Goal: Task Accomplishment & Management: Complete application form

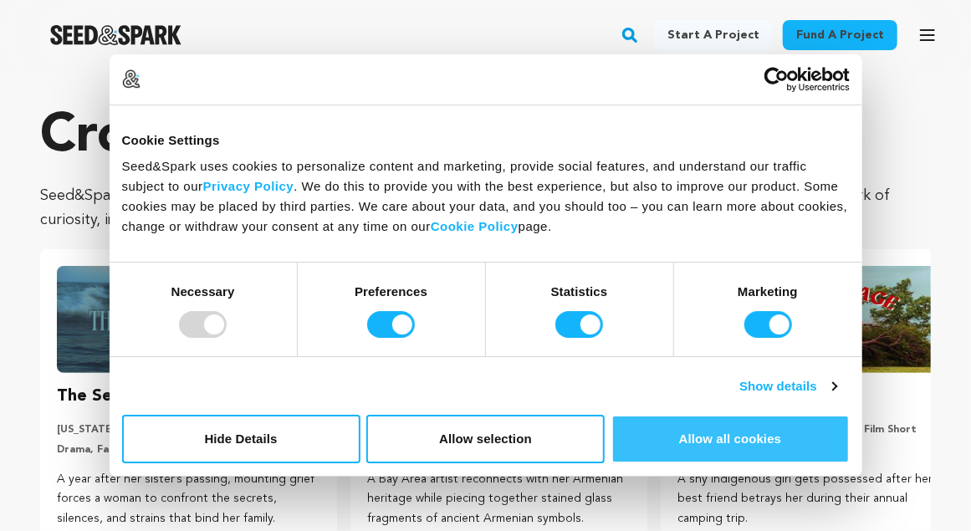
click at [659, 455] on button "Allow all cookies" at bounding box center [730, 439] width 238 height 49
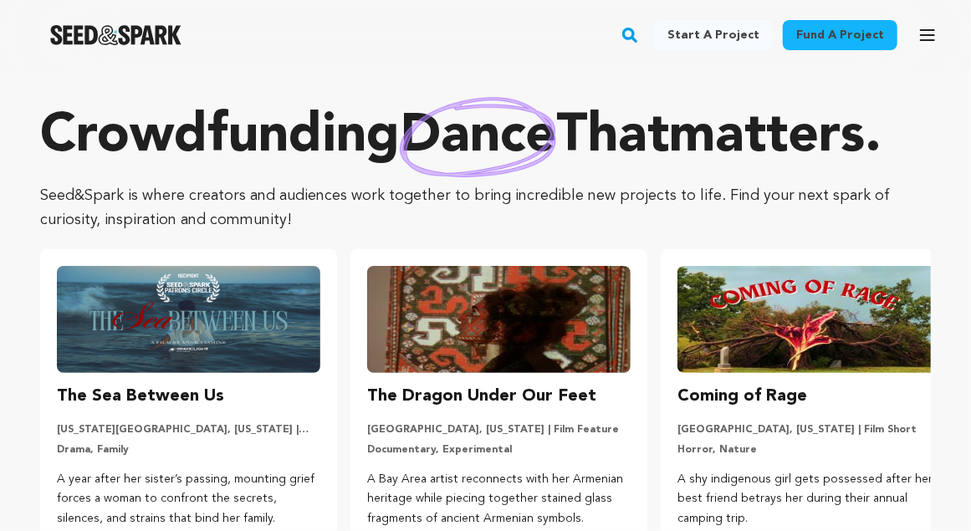
click at [755, 36] on link "Start a project" at bounding box center [713, 35] width 119 height 30
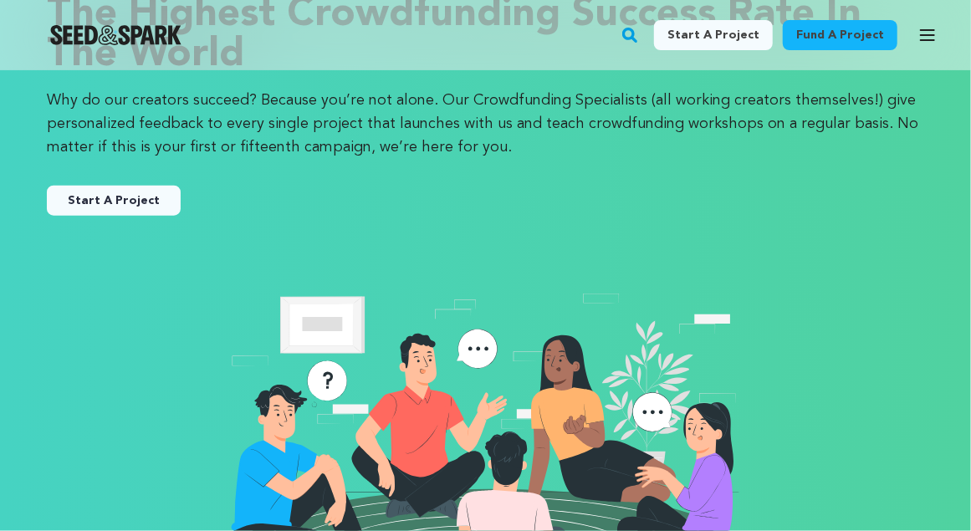
scroll to position [105, 0]
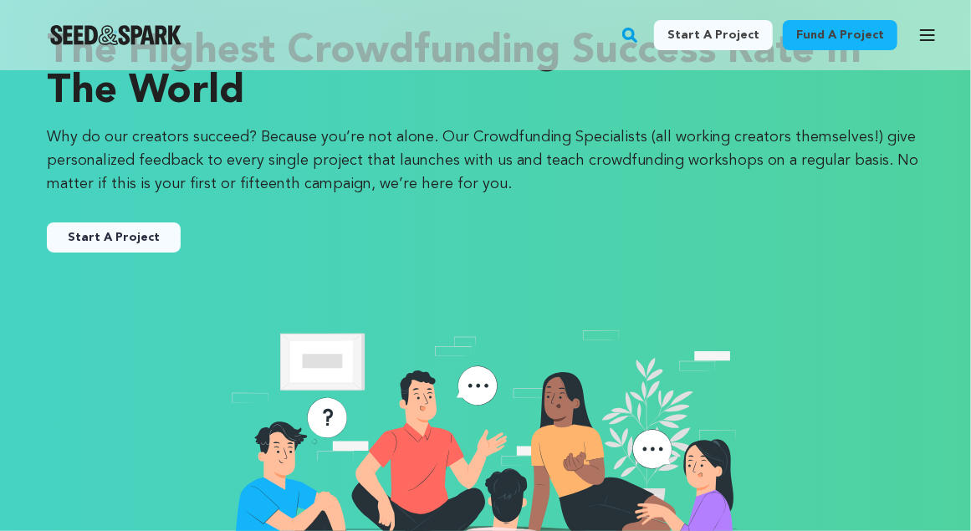
click at [130, 232] on link "Start A Project" at bounding box center [114, 237] width 134 height 30
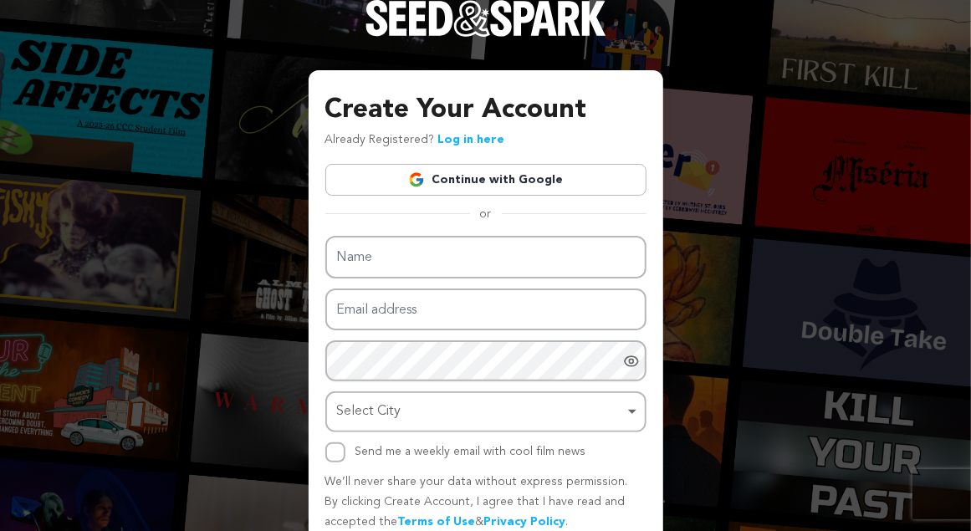
click at [414, 180] on img at bounding box center [416, 179] width 17 height 17
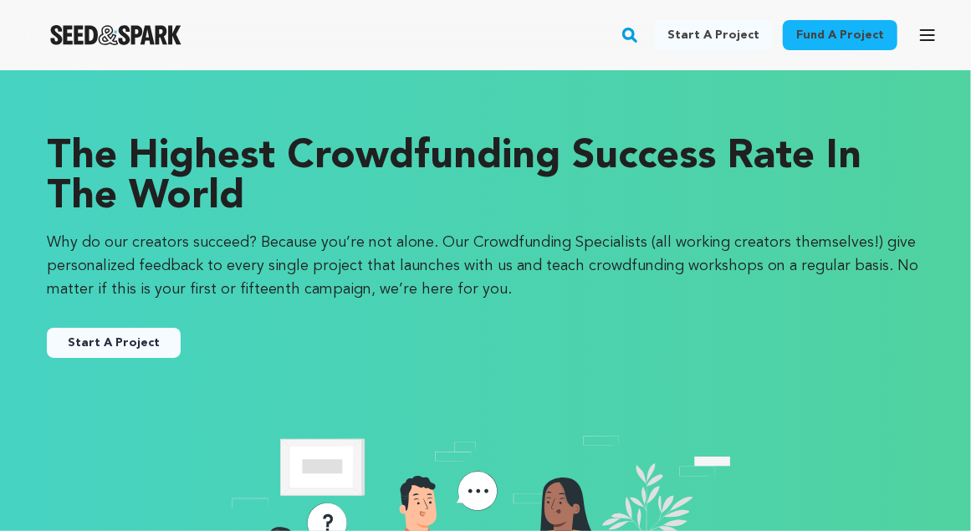
click at [104, 350] on button "Start A Project" at bounding box center [114, 343] width 134 height 30
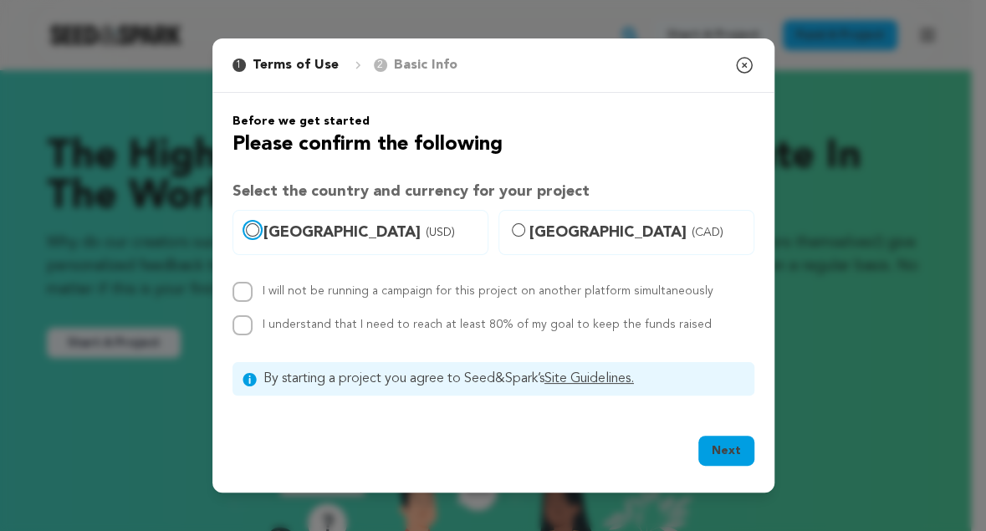
click at [248, 228] on input "United States (USD)" at bounding box center [252, 229] width 13 height 13
radio input "true"
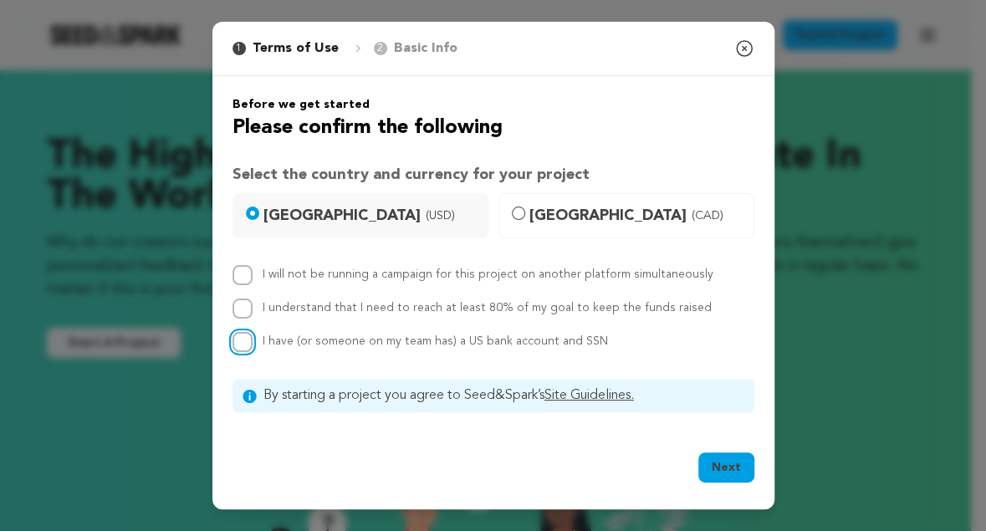
click at [243, 340] on input "I have (or someone on my team has) a US bank account and SSN" at bounding box center [242, 342] width 20 height 20
checkbox input "true"
click at [733, 467] on button "Next" at bounding box center [726, 467] width 56 height 30
click at [727, 467] on button "Next" at bounding box center [726, 467] width 56 height 30
click at [241, 313] on input "I understand that I need to reach at least 80% of my goal to keep the funds rai…" at bounding box center [242, 309] width 20 height 20
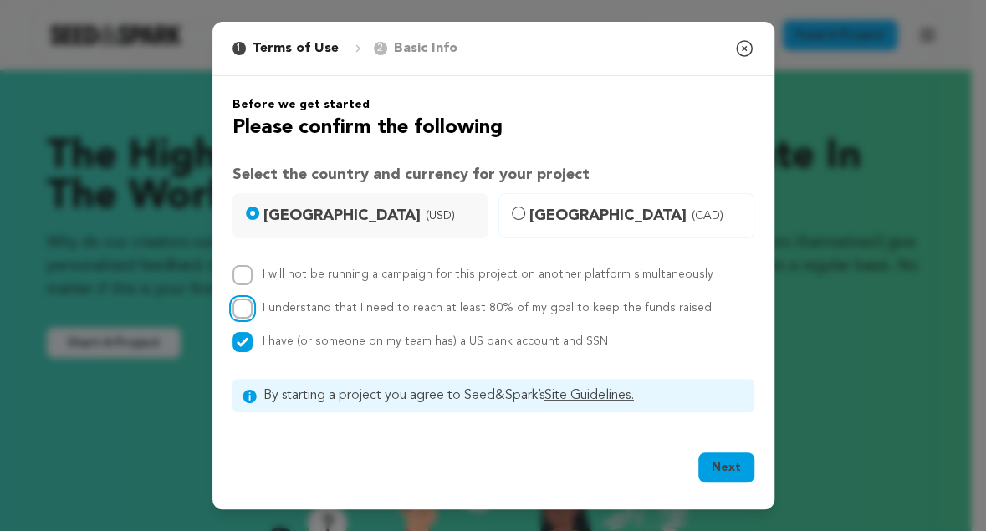
checkbox input "true"
click at [238, 280] on input "I will not be running a campaign for this project on another platform simultane…" at bounding box center [242, 275] width 20 height 20
checkbox input "true"
click at [727, 469] on button "Next" at bounding box center [726, 467] width 56 height 30
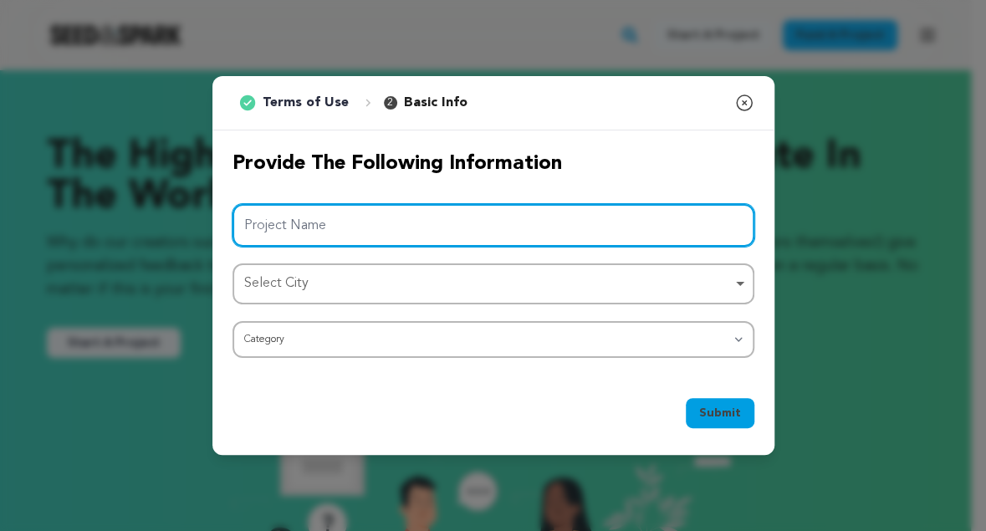
click at [399, 214] on input "Project Name" at bounding box center [493, 225] width 522 height 43
type input "f"
click at [735, 284] on div "Select City Remove item" at bounding box center [493, 283] width 505 height 31
type input "Fix the environment"
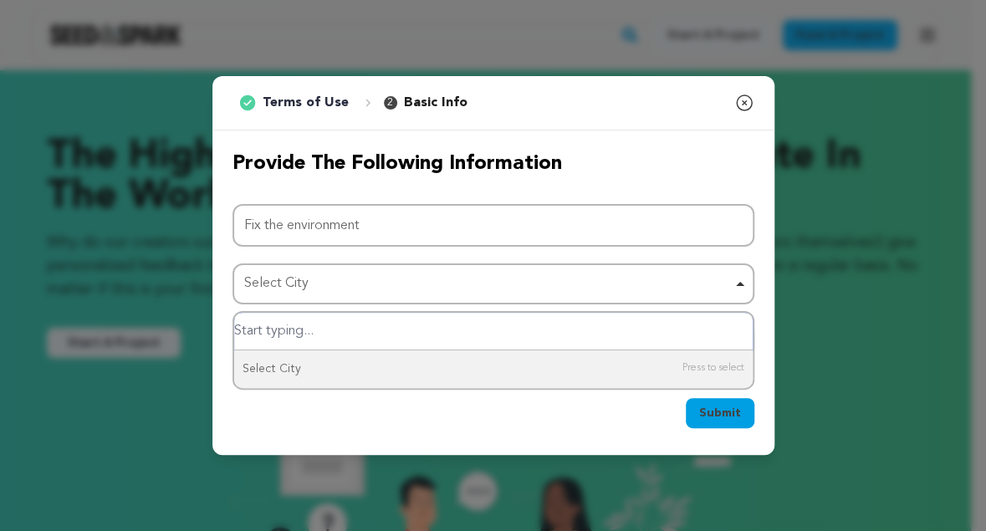
click at [306, 340] on input "Select City" at bounding box center [493, 332] width 518 height 38
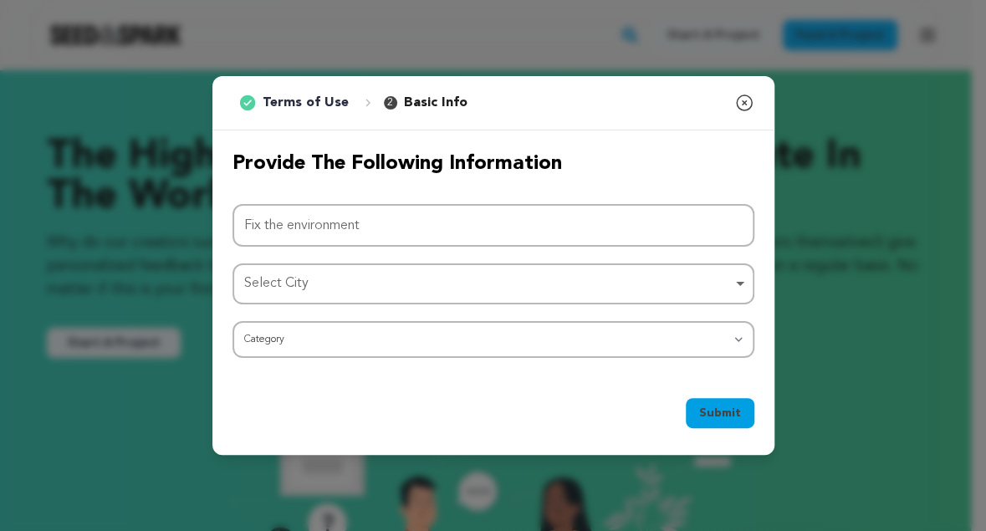
click at [324, 277] on div "Select City Remove item" at bounding box center [488, 284] width 488 height 24
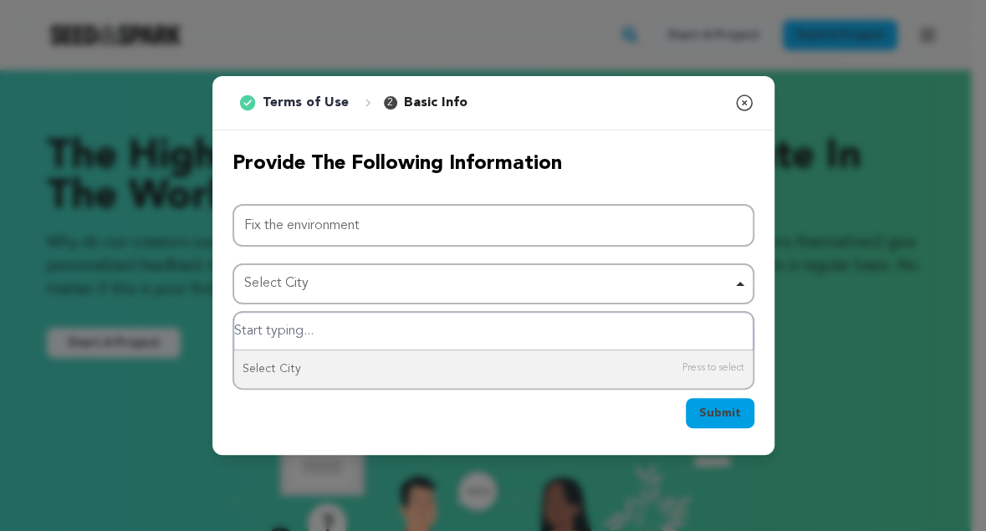
click at [302, 329] on input "Select City" at bounding box center [493, 332] width 518 height 38
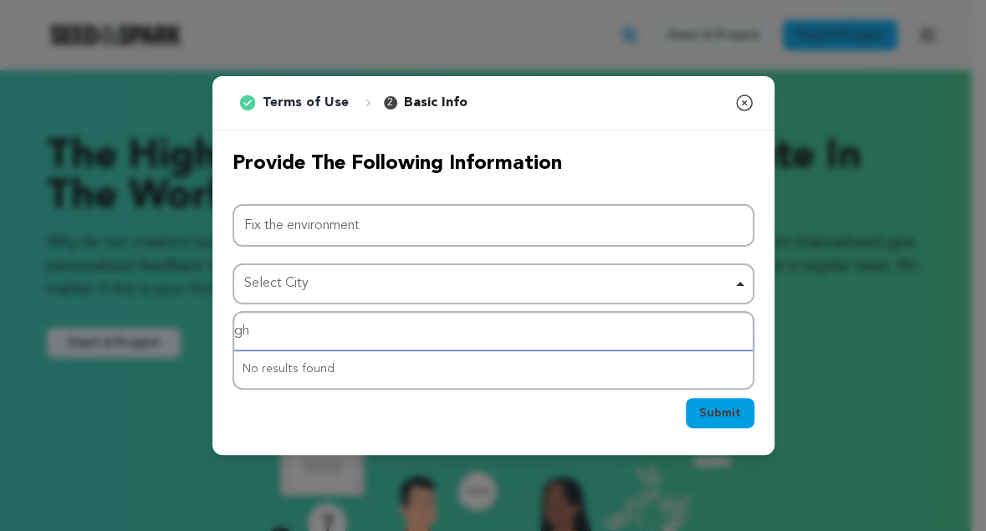
type input "g"
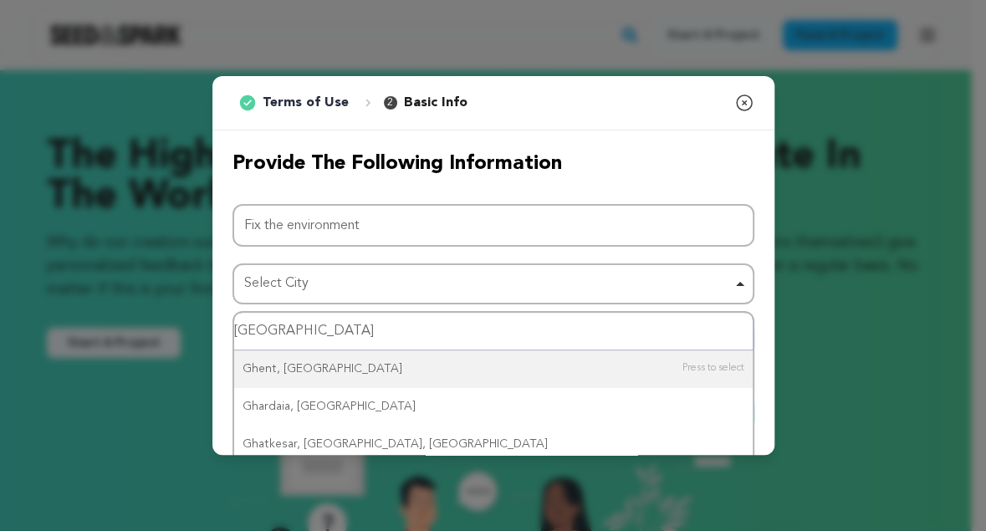
click at [405, 321] on input "Ghana" at bounding box center [493, 332] width 518 height 38
click at [397, 327] on input "Ghana" at bounding box center [493, 332] width 518 height 38
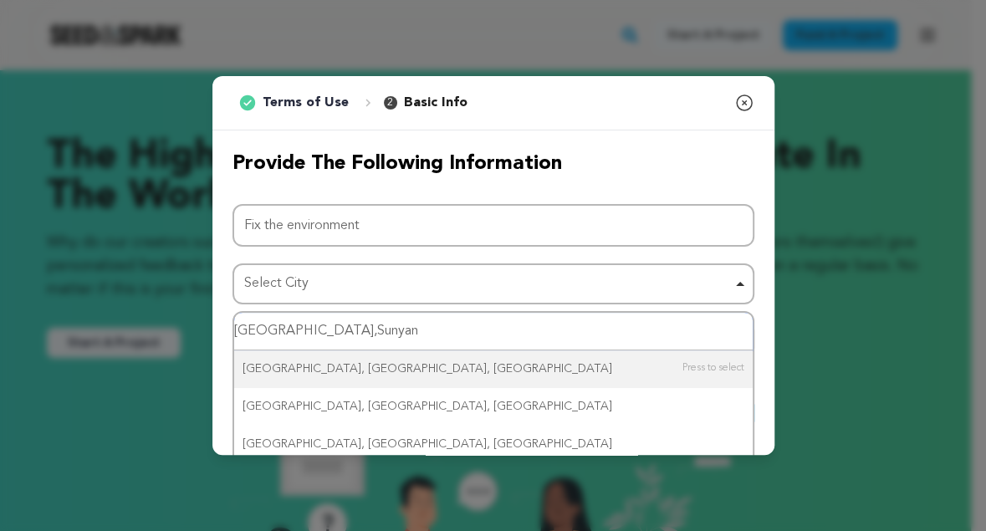
type input "Ghana,Sunyani"
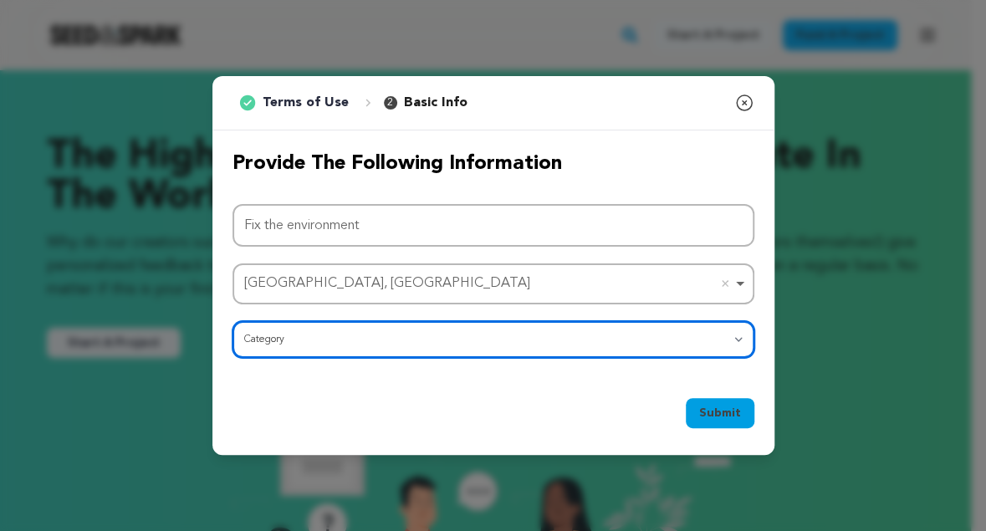
click at [232, 321] on select "Category Film Feature Film Short Series Film Festival Company Music Video VR Ex…" at bounding box center [493, 339] width 522 height 37
click at [739, 340] on select "Category Film Feature Film Short Series Film Festival Company Music Video VR Ex…" at bounding box center [493, 339] width 522 height 37
click at [232, 321] on select "Category Film Feature Film Short Series Film Festival Company Music Video VR Ex…" at bounding box center [493, 339] width 522 height 37
select select "1293"
click option "Series" at bounding box center [0, 0] width 0 height 0
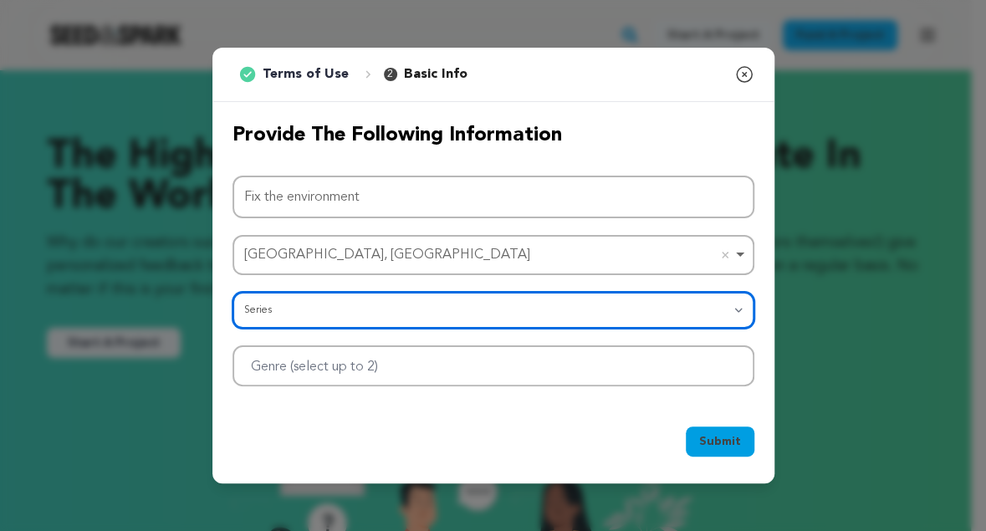
click at [687, 365] on div at bounding box center [493, 365] width 522 height 41
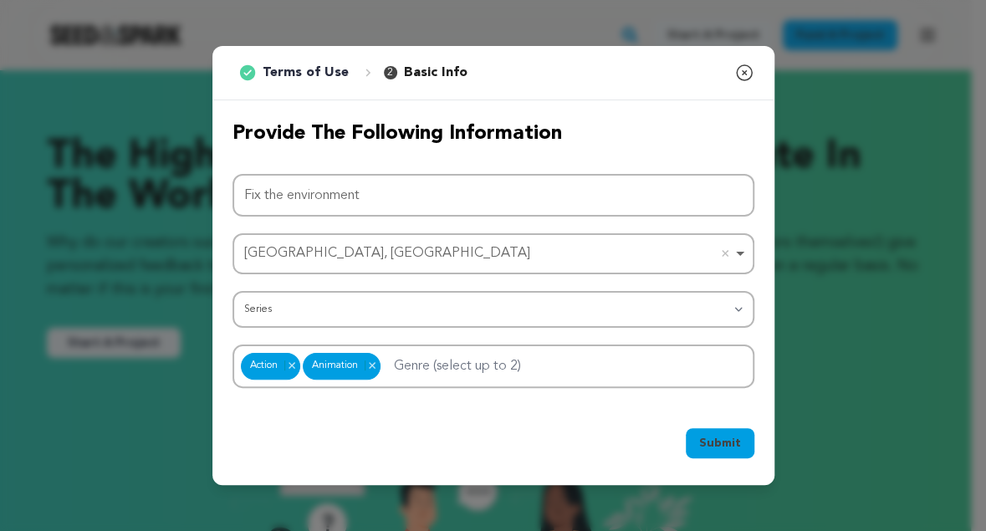
click at [710, 445] on span "Submit" at bounding box center [720, 443] width 42 height 17
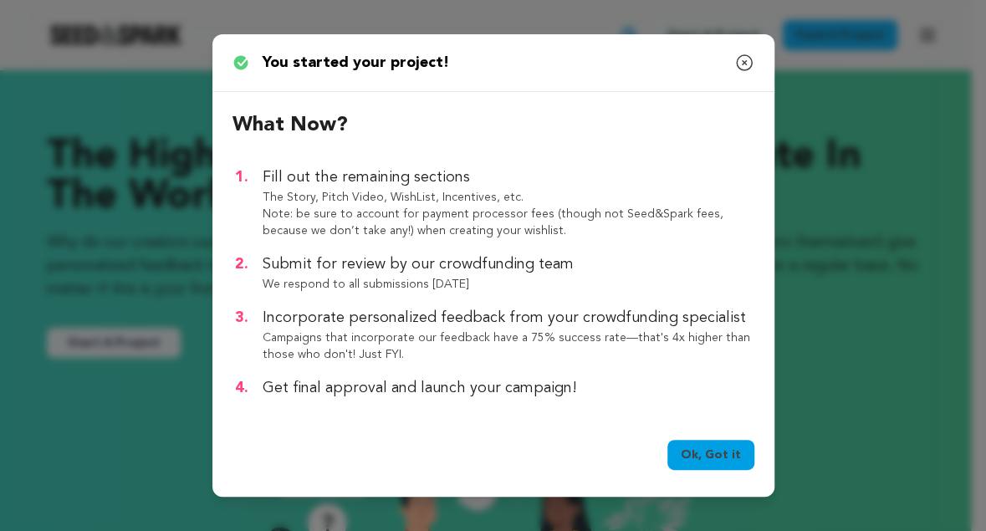
click at [725, 454] on link "Ok, Got it" at bounding box center [710, 455] width 87 height 30
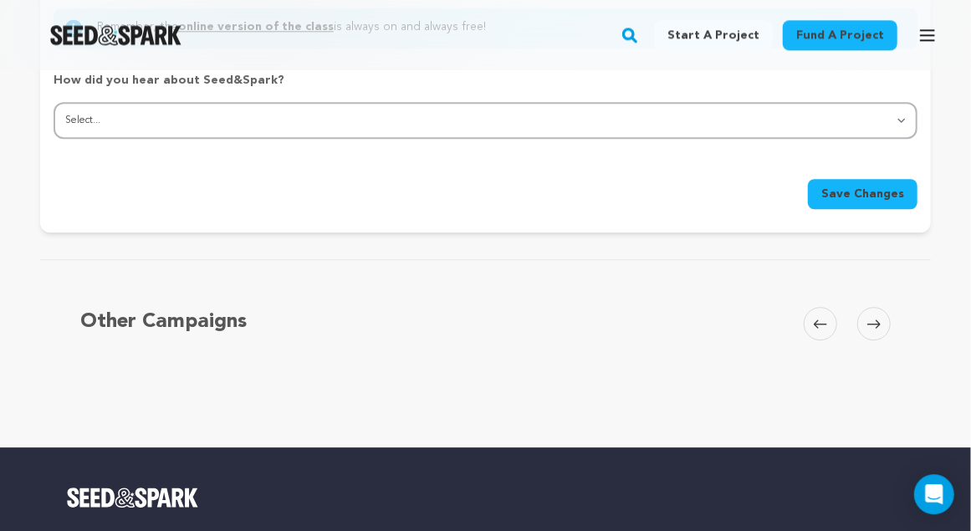
scroll to position [2056, 0]
